Goal: Task Accomplishment & Management: Use online tool/utility

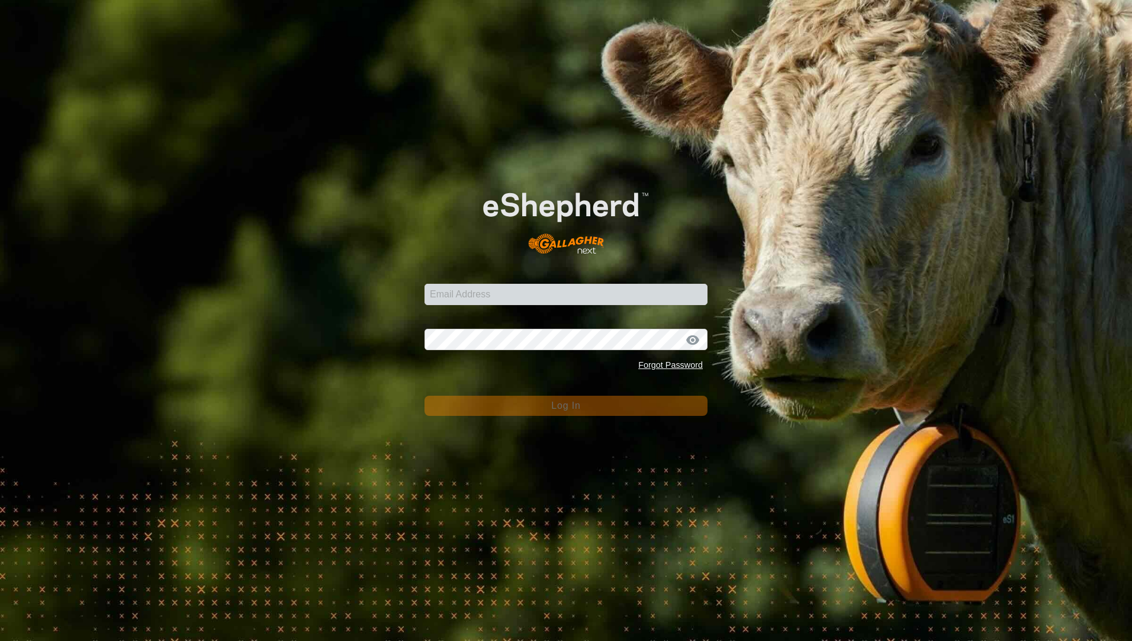
type input "[PERSON_NAME][EMAIL_ADDRESS][PERSON_NAME][DOMAIN_NAME]"
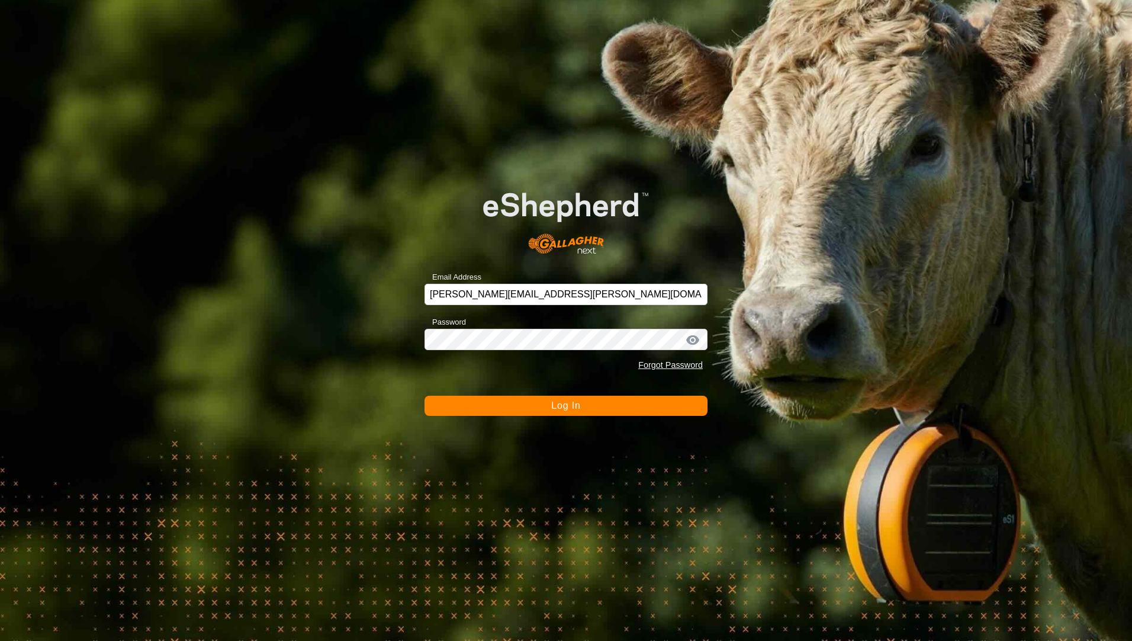
click at [554, 413] on button "Log In" at bounding box center [565, 405] width 283 height 20
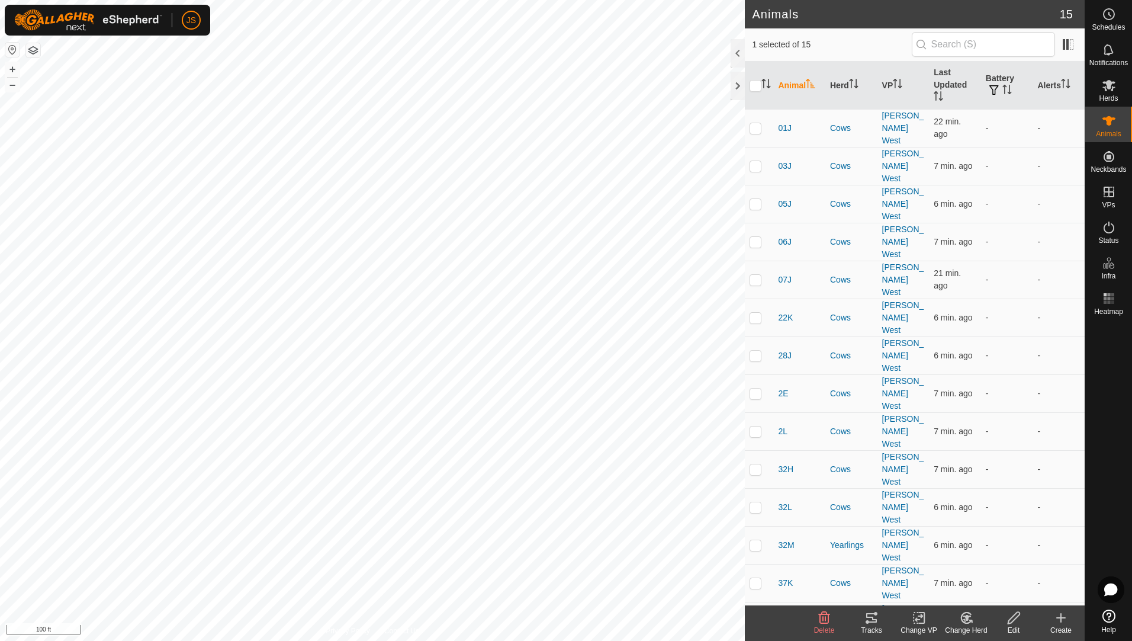
checkbox input "true"
click at [757, 578] on p-checkbox at bounding box center [756, 582] width 12 height 9
checkbox input "true"
click at [755, 540] on p-checkbox at bounding box center [756, 544] width 12 height 9
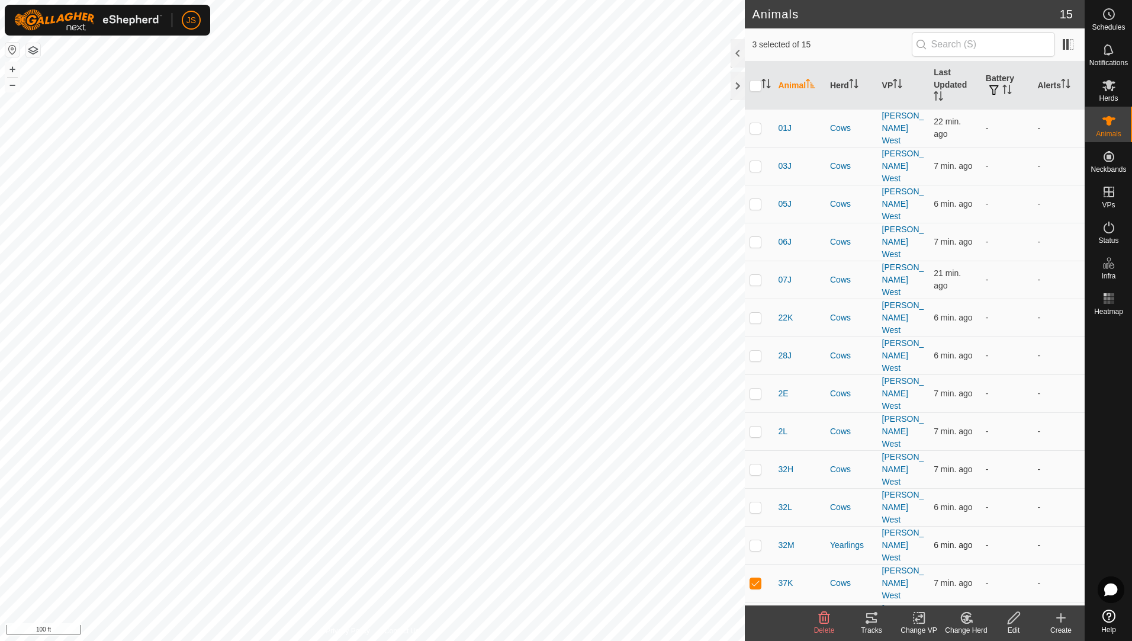
checkbox input "true"
click at [757, 502] on p-checkbox at bounding box center [756, 506] width 12 height 9
checkbox input "true"
click at [755, 464] on p-checkbox at bounding box center [756, 468] width 12 height 9
checkbox input "true"
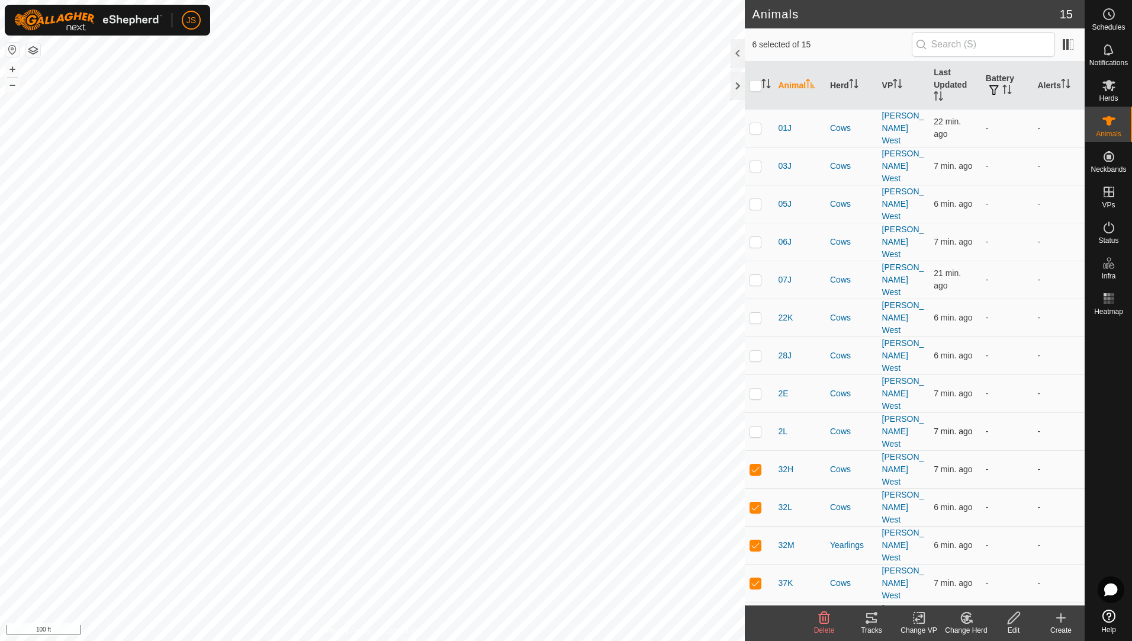
click at [752, 412] on td at bounding box center [759, 431] width 28 height 38
checkbox input "true"
click at [752, 388] on p-checkbox at bounding box center [756, 392] width 12 height 9
checkbox input "true"
click at [751, 350] on p-checkbox at bounding box center [756, 354] width 12 height 9
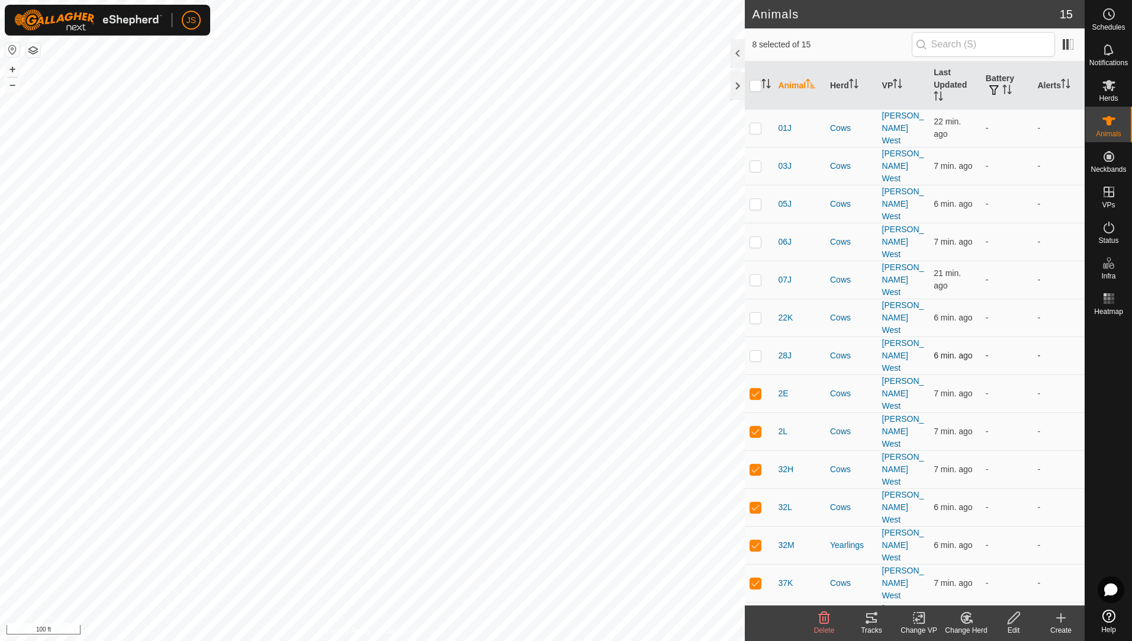
checkbox input "true"
click at [874, 618] on icon at bounding box center [871, 617] width 14 height 14
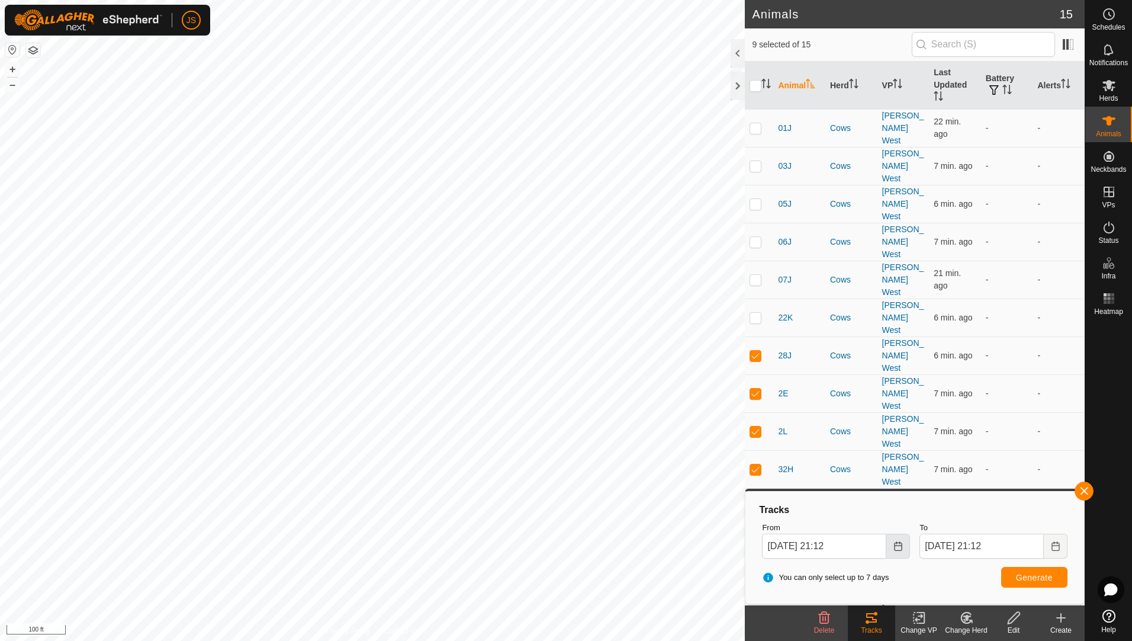
click at [887, 542] on button "Choose Date" at bounding box center [898, 545] width 24 height 25
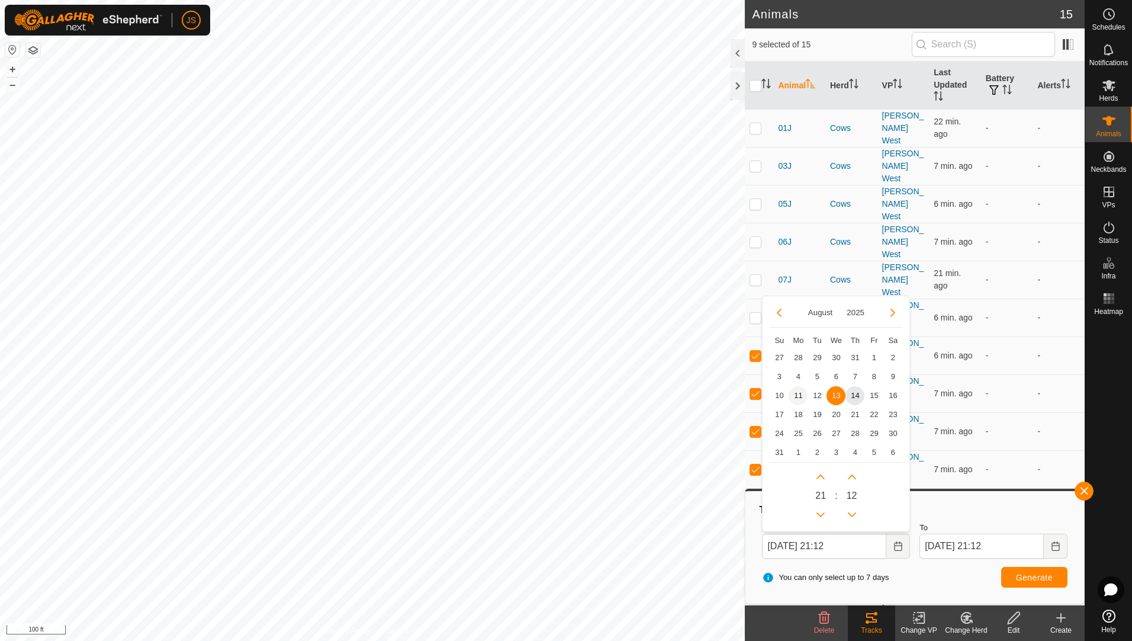
click at [799, 395] on span "11" at bounding box center [798, 395] width 19 height 19
type input "[DATE] 21:12"
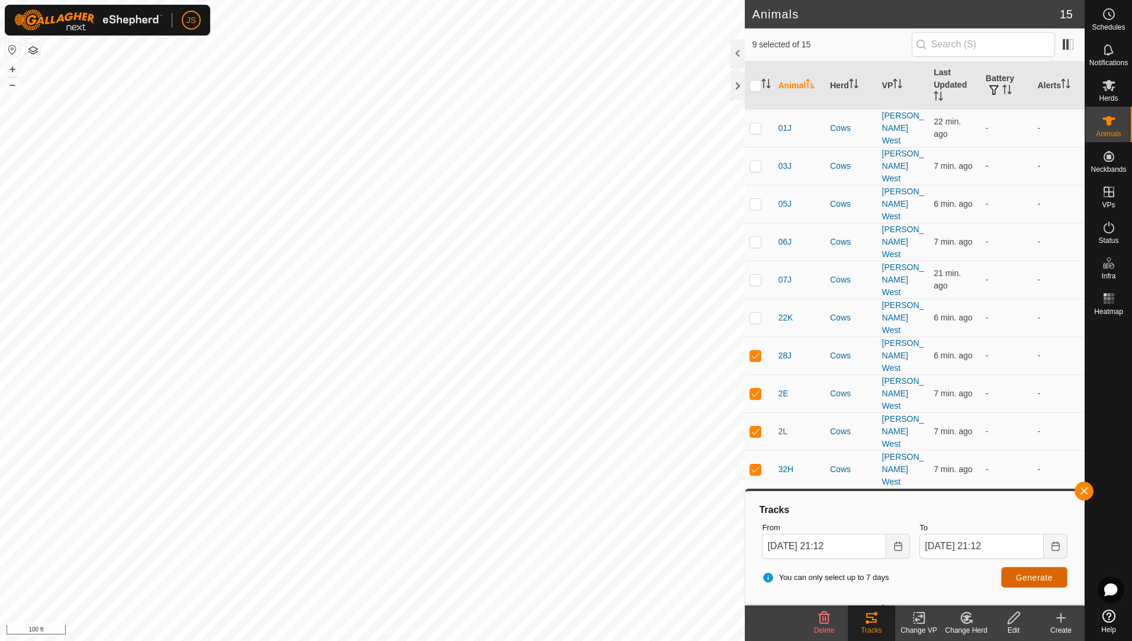
click at [1060, 584] on button "Generate" at bounding box center [1034, 577] width 66 height 21
click at [758, 350] on p-checkbox at bounding box center [756, 354] width 12 height 9
checkbox input "false"
click at [760, 374] on td at bounding box center [759, 393] width 28 height 38
checkbox input "false"
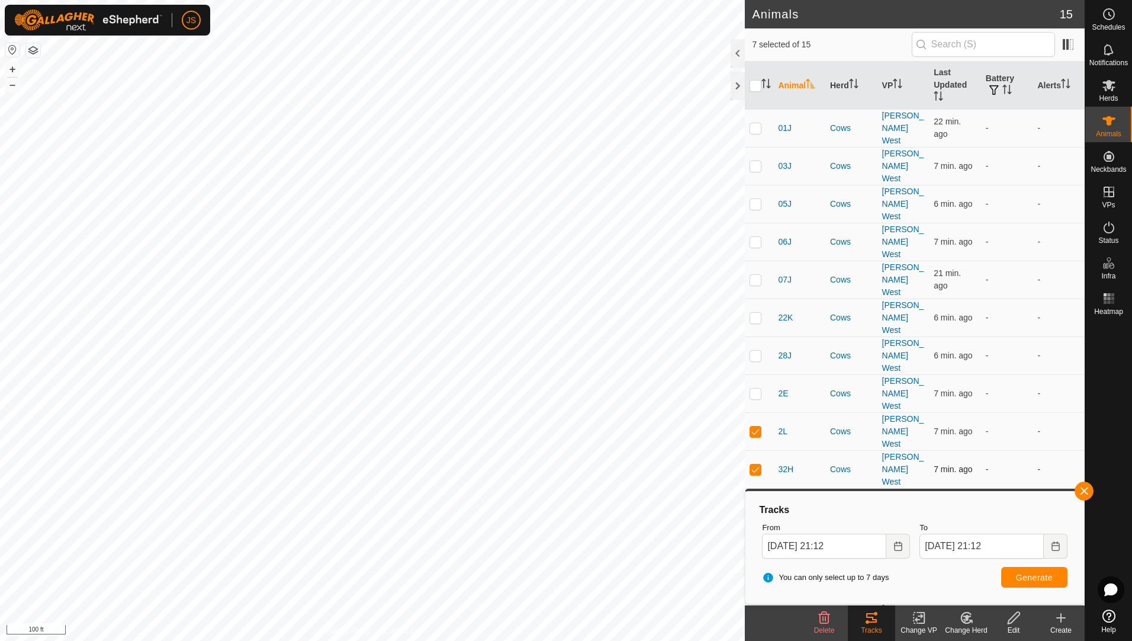
click at [750, 464] on p-checkbox at bounding box center [756, 468] width 12 height 9
checkbox input "false"
drag, startPoint x: 753, startPoint y: 374, endPoint x: 753, endPoint y: 384, distance: 10.7
click at [753, 502] on p-checkbox at bounding box center [756, 506] width 12 height 9
checkbox input "false"
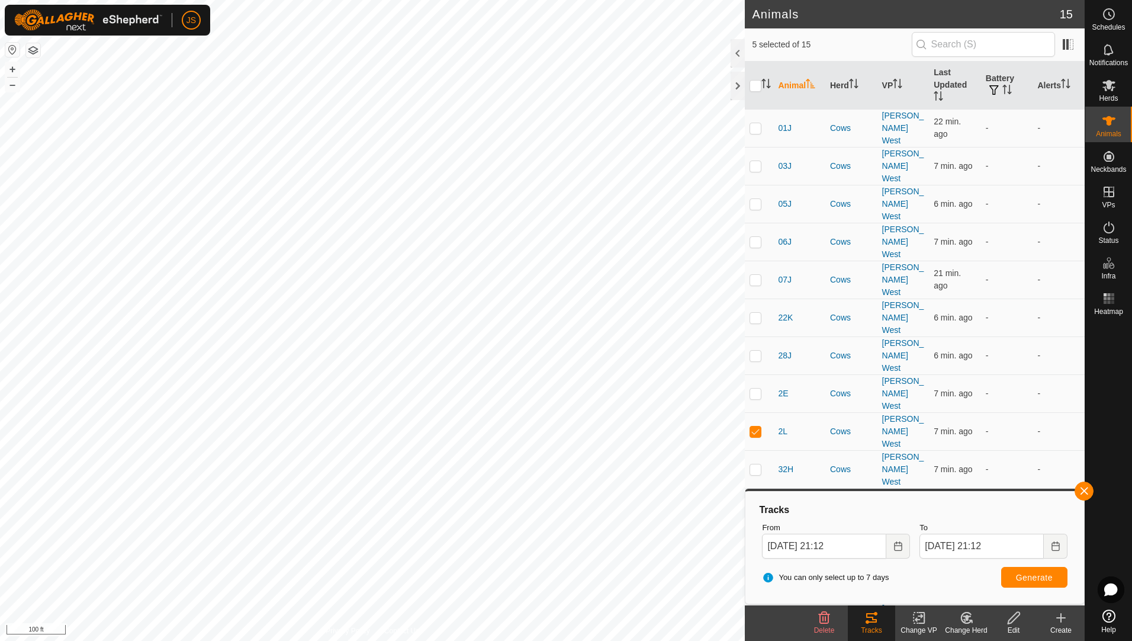
click at [753, 540] on p-checkbox at bounding box center [756, 544] width 12 height 9
checkbox input "false"
click at [754, 578] on p-checkbox at bounding box center [756, 582] width 12 height 9
checkbox input "false"
drag, startPoint x: 754, startPoint y: 453, endPoint x: 754, endPoint y: 459, distance: 6.5
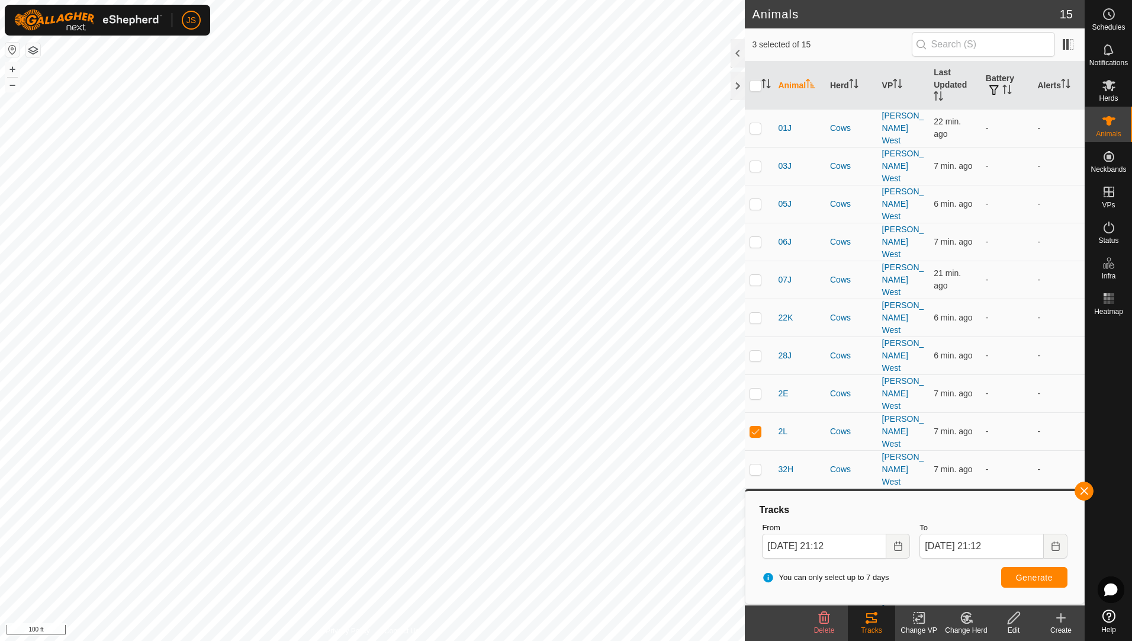
click at [754, 616] on p-checkbox at bounding box center [756, 620] width 12 height 9
checkbox input "false"
click at [1048, 582] on button "Generate" at bounding box center [1034, 577] width 66 height 21
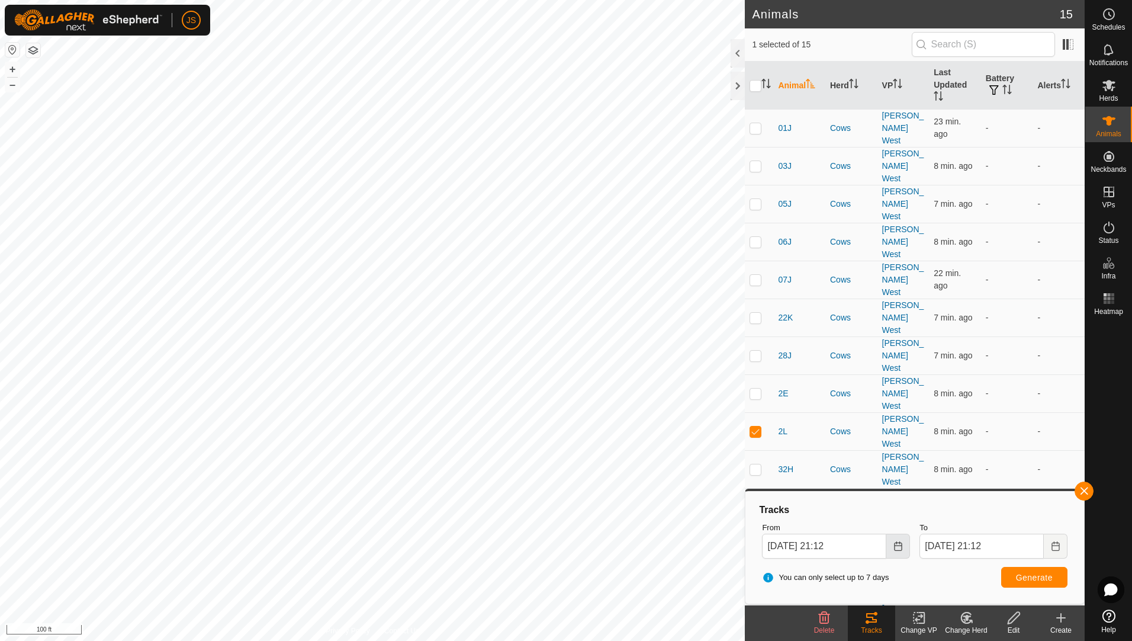
click at [895, 546] on icon "Choose Date" at bounding box center [898, 545] width 8 height 9
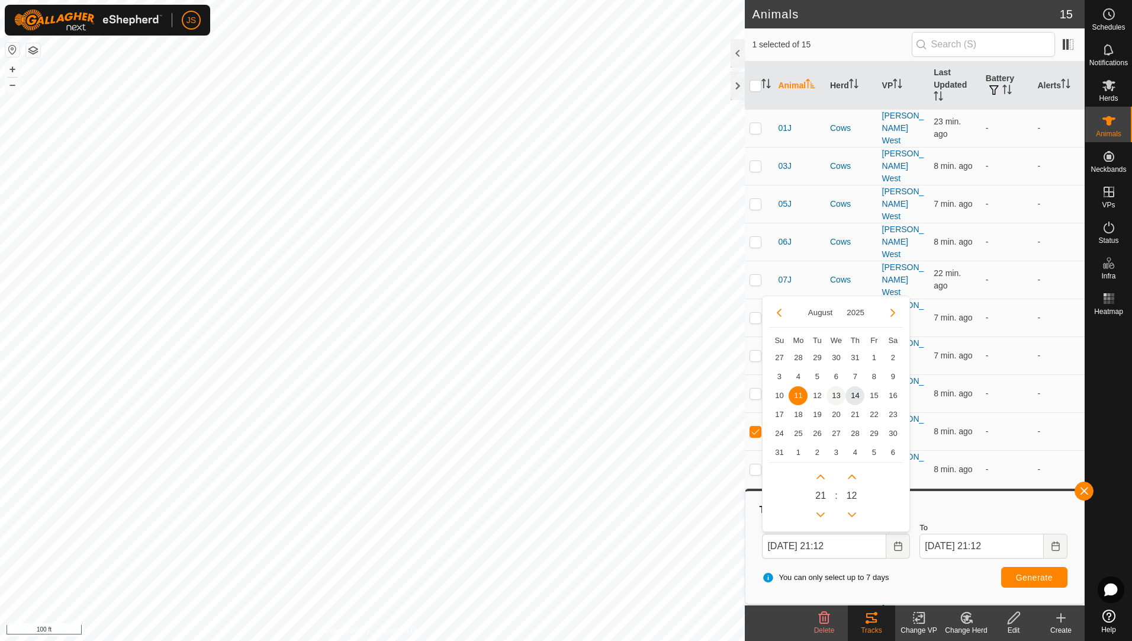
click at [836, 399] on span "13" at bounding box center [835, 395] width 19 height 19
type input "[DATE] 21:12"
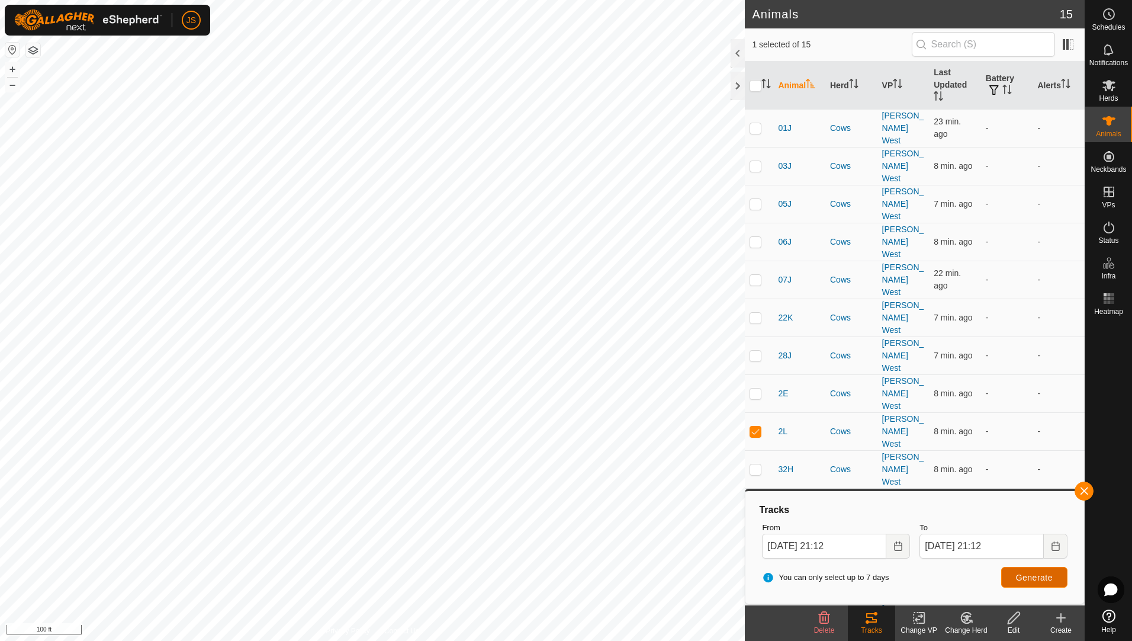
click at [1002, 574] on button "Generate" at bounding box center [1034, 577] width 66 height 21
click at [1112, 305] on es-heatmap-svg-icon at bounding box center [1108, 298] width 21 height 19
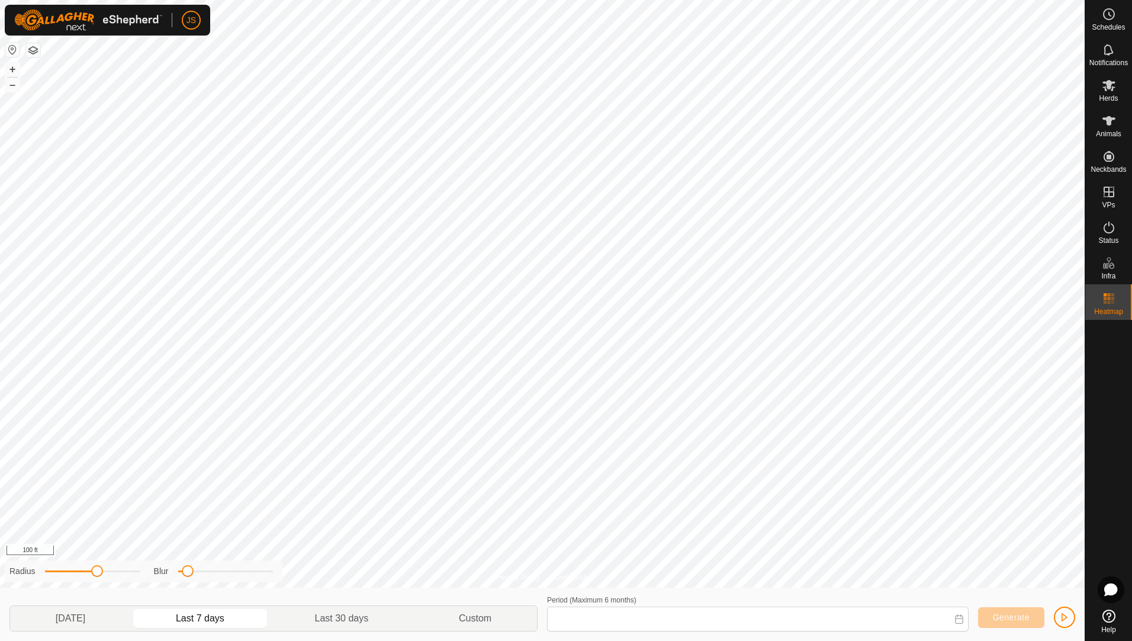
type input "[DATE] - [DATE]"
drag, startPoint x: 186, startPoint y: 570, endPoint x: 235, endPoint y: 565, distance: 48.8
click at [235, 565] on span at bounding box center [235, 571] width 12 height 12
drag, startPoint x: 94, startPoint y: 573, endPoint x: 126, endPoint y: 566, distance: 33.2
click at [126, 566] on span at bounding box center [127, 571] width 12 height 12
